Goal: Information Seeking & Learning: Compare options

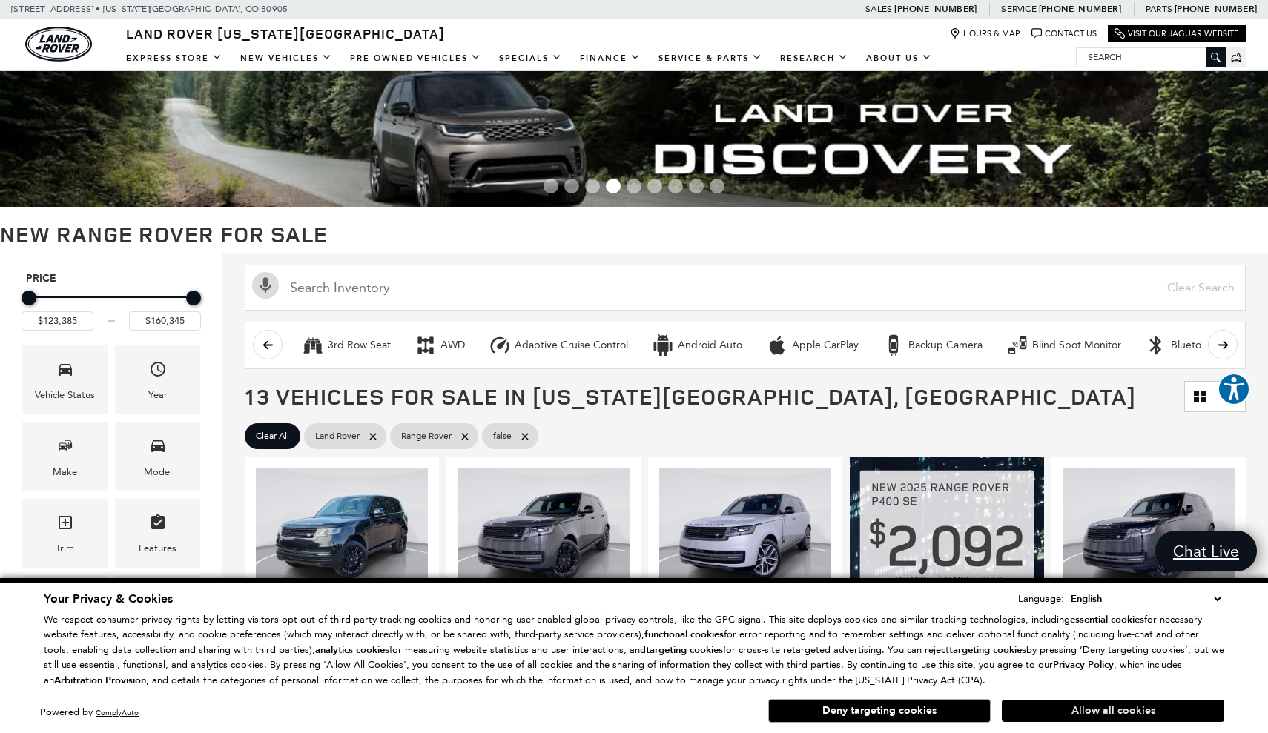
click at [1070, 710] on button "Allow all cookies" at bounding box center [1112, 711] width 222 height 22
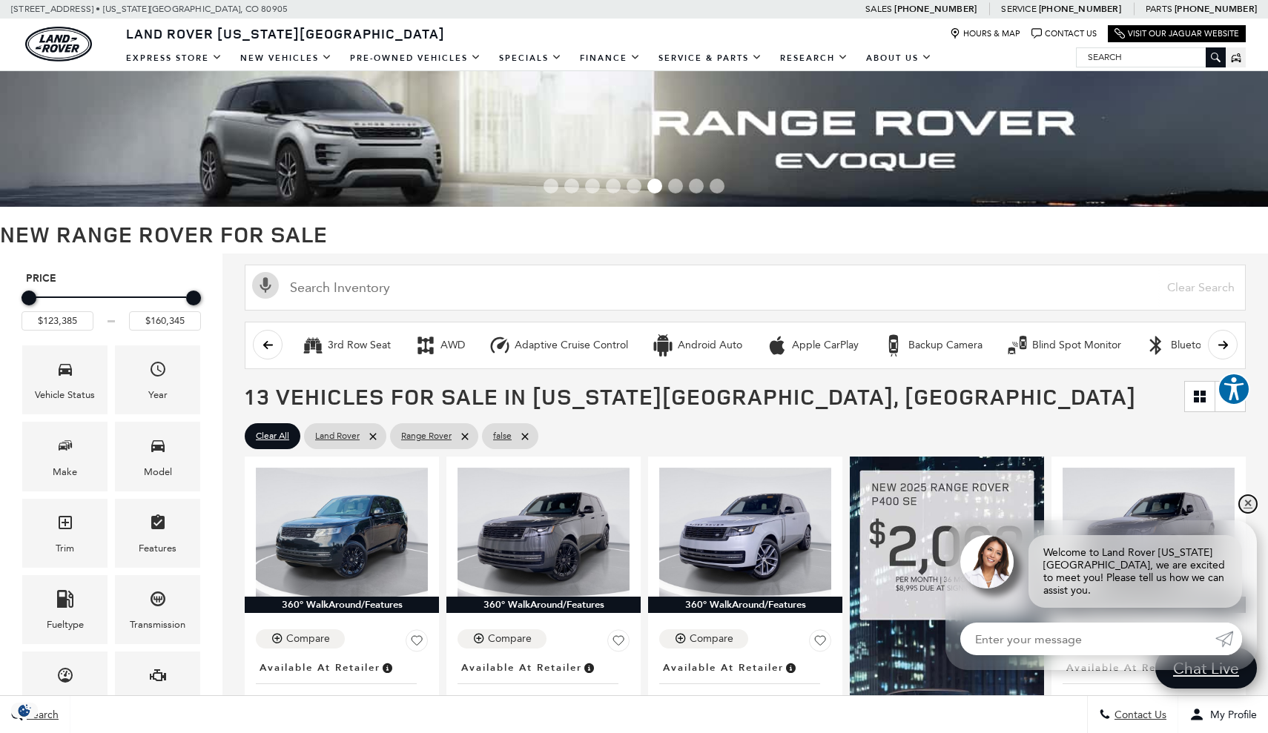
click at [1246, 513] on link "✕" at bounding box center [1248, 504] width 18 height 18
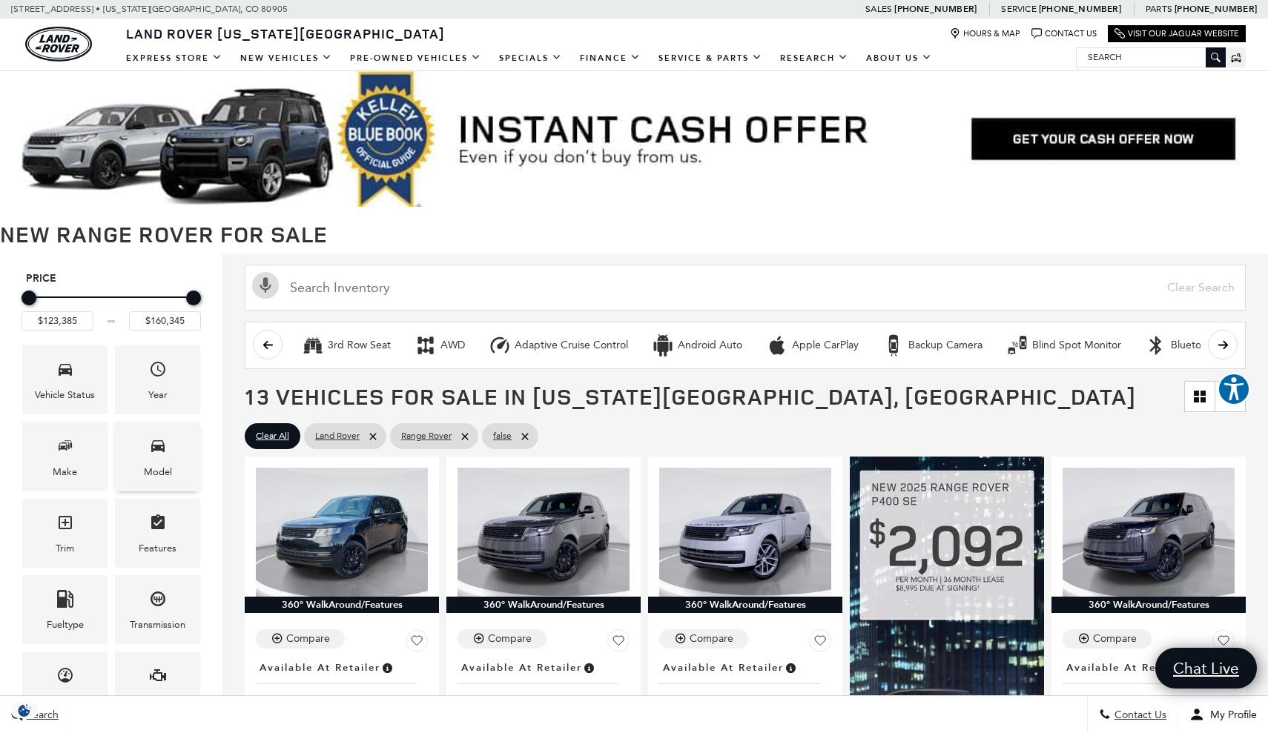
click at [160, 464] on div "Model" at bounding box center [158, 472] width 28 height 16
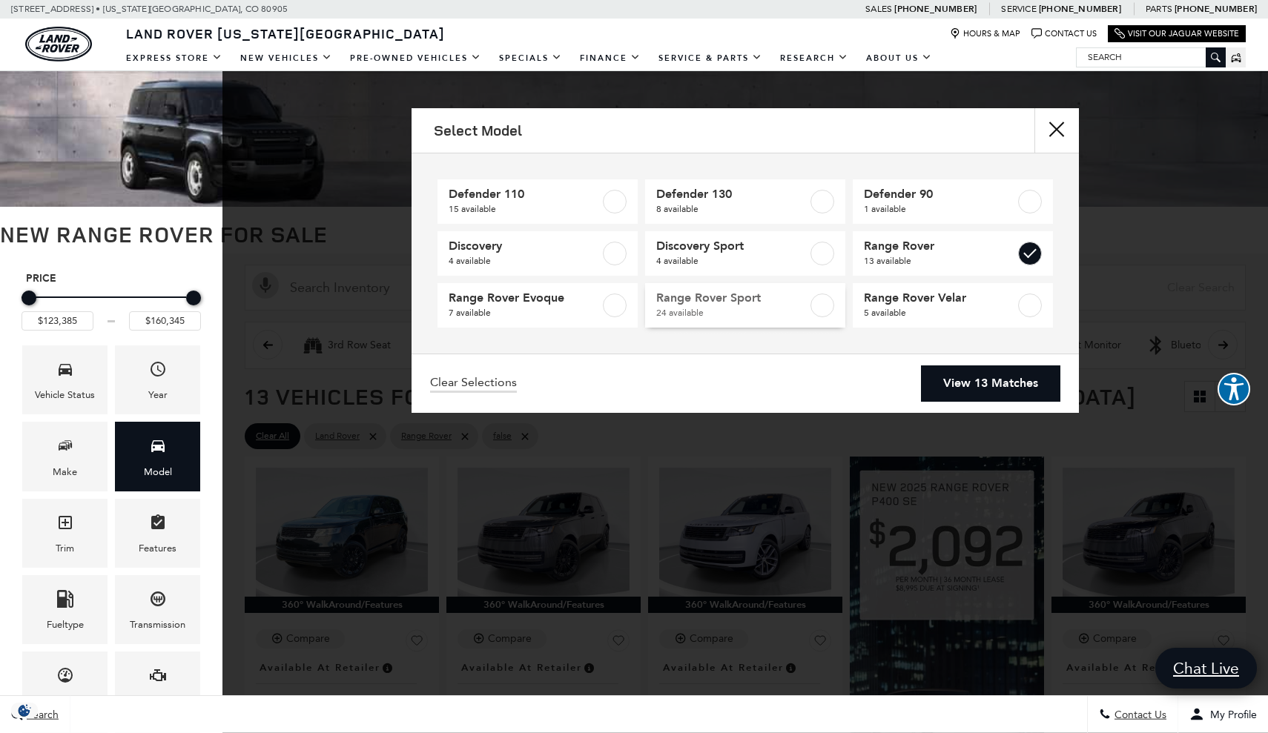
click at [759, 307] on span "24 available" at bounding box center [731, 312] width 151 height 15
type input "$88,075"
checkbox input "true"
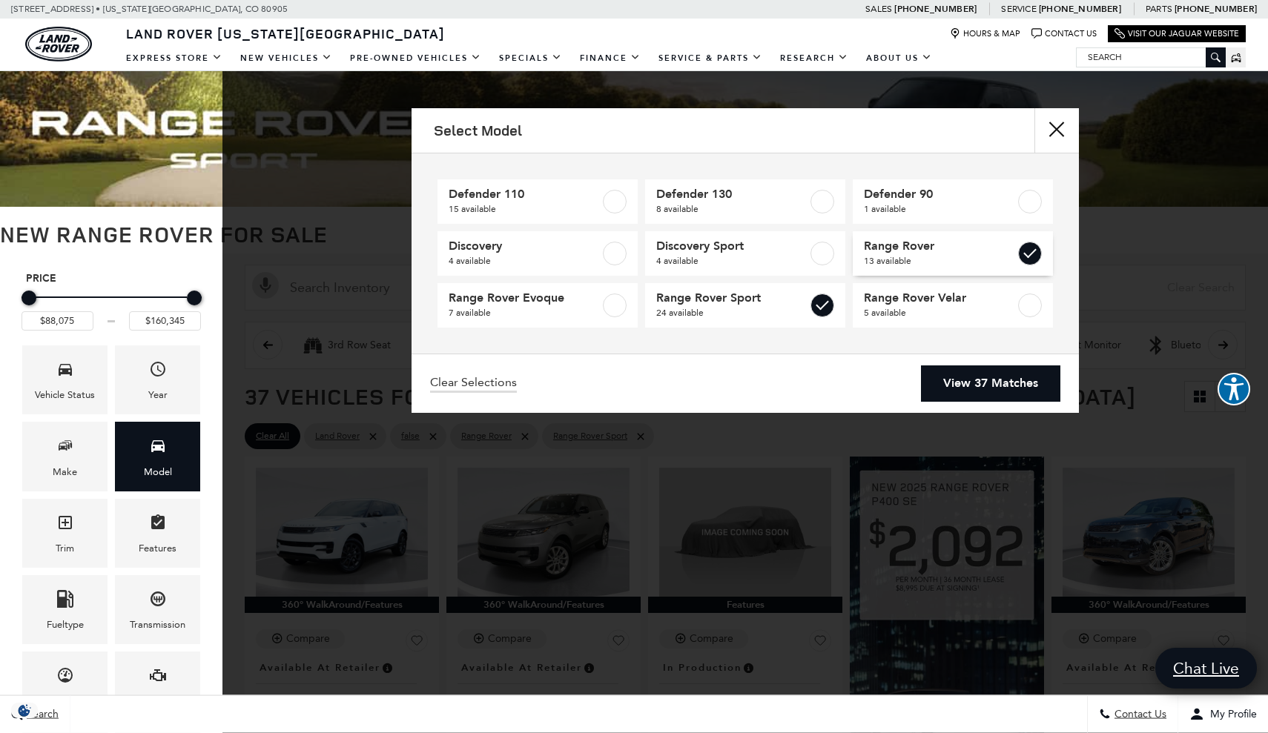
click at [1024, 255] on label at bounding box center [1030, 254] width 24 height 24
type input "$126,490"
checkbox input "false"
click at [989, 380] on link "View 24 Matches" at bounding box center [990, 383] width 139 height 36
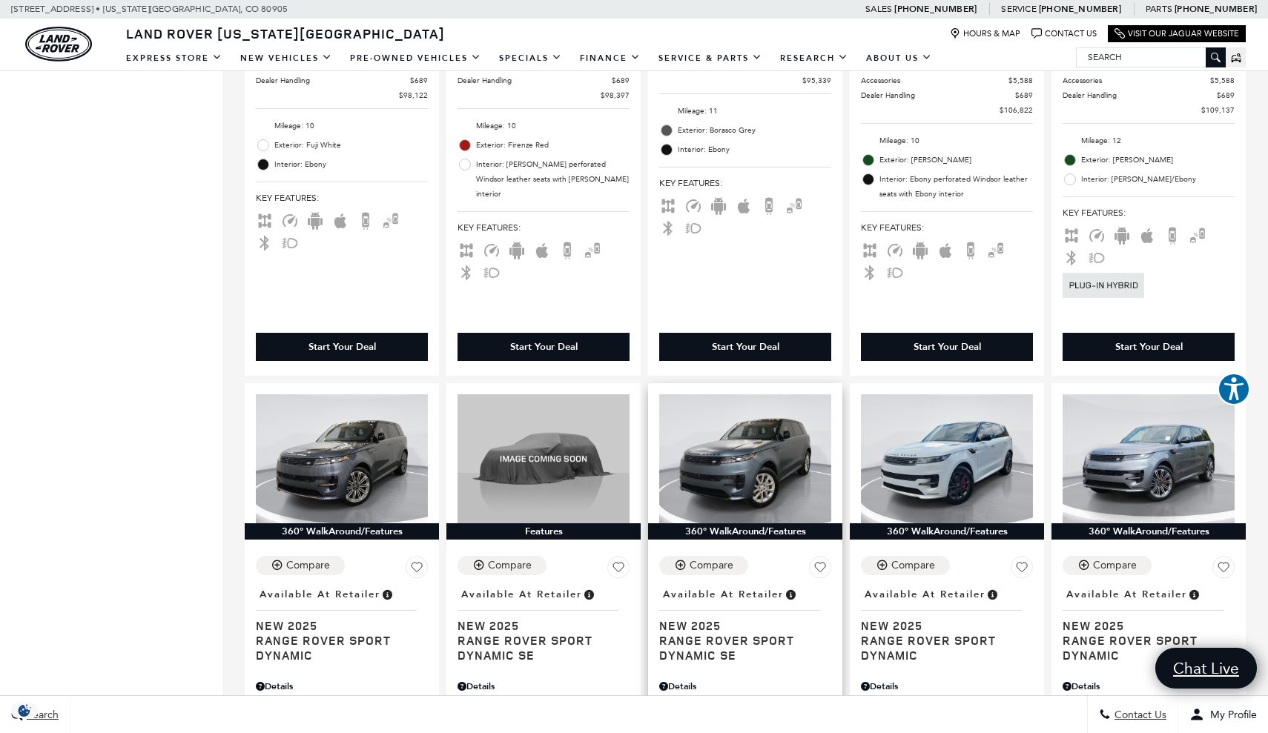
scroll to position [1315, 0]
